Goal: Find specific page/section: Find specific page/section

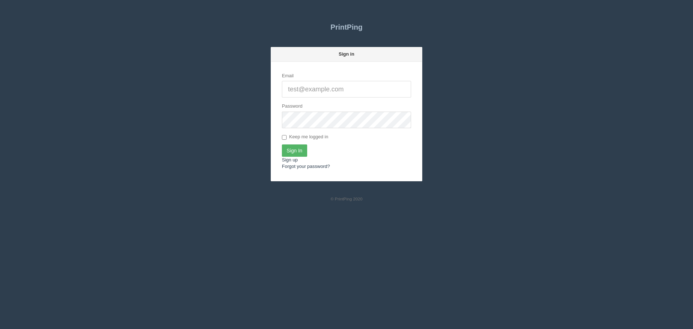
type input "[PERSON_NAME][EMAIL_ADDRESS][DOMAIN_NAME]"
click at [293, 153] on input "Sign In" at bounding box center [294, 150] width 25 height 12
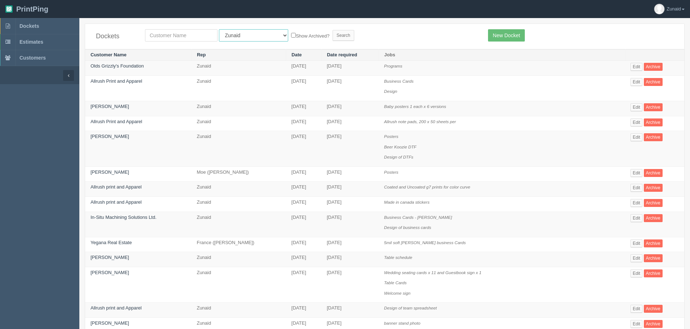
click at [234, 34] on select "All Users [PERSON_NAME] Test 1 [PERSON_NAME] [PERSON_NAME] [PERSON_NAME] France…" at bounding box center [253, 35] width 69 height 12
select select "46"
click at [219, 29] on select "All Users [PERSON_NAME] Test 1 [PERSON_NAME] [PERSON_NAME] [PERSON_NAME] France…" at bounding box center [253, 35] width 69 height 12
click at [176, 38] on input "text" at bounding box center [181, 35] width 73 height 12
type input "calgary construction"
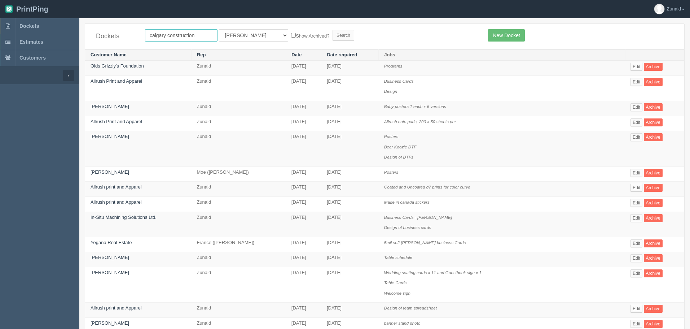
click at [333, 30] on input "Search" at bounding box center [344, 35] width 22 height 11
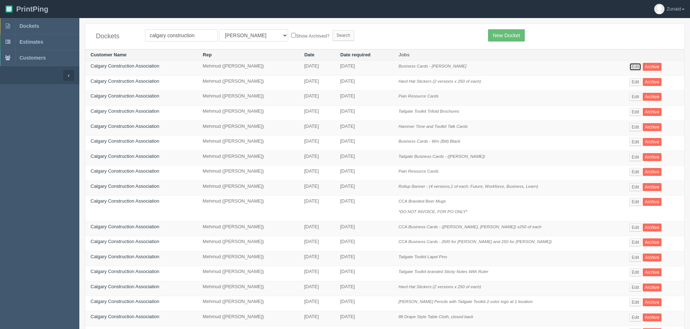
click at [641, 69] on link "Edit" at bounding box center [636, 67] width 12 height 8
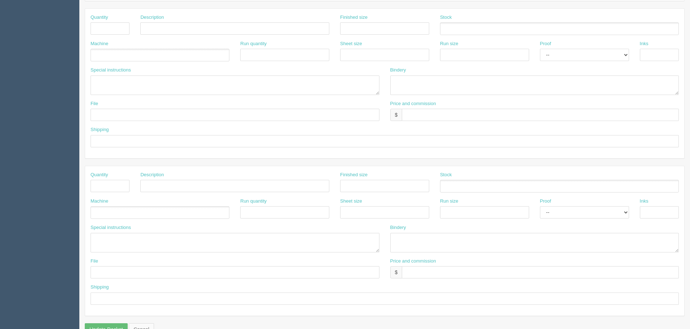
scroll to position [326, 0]
